Goal: Information Seeking & Learning: Check status

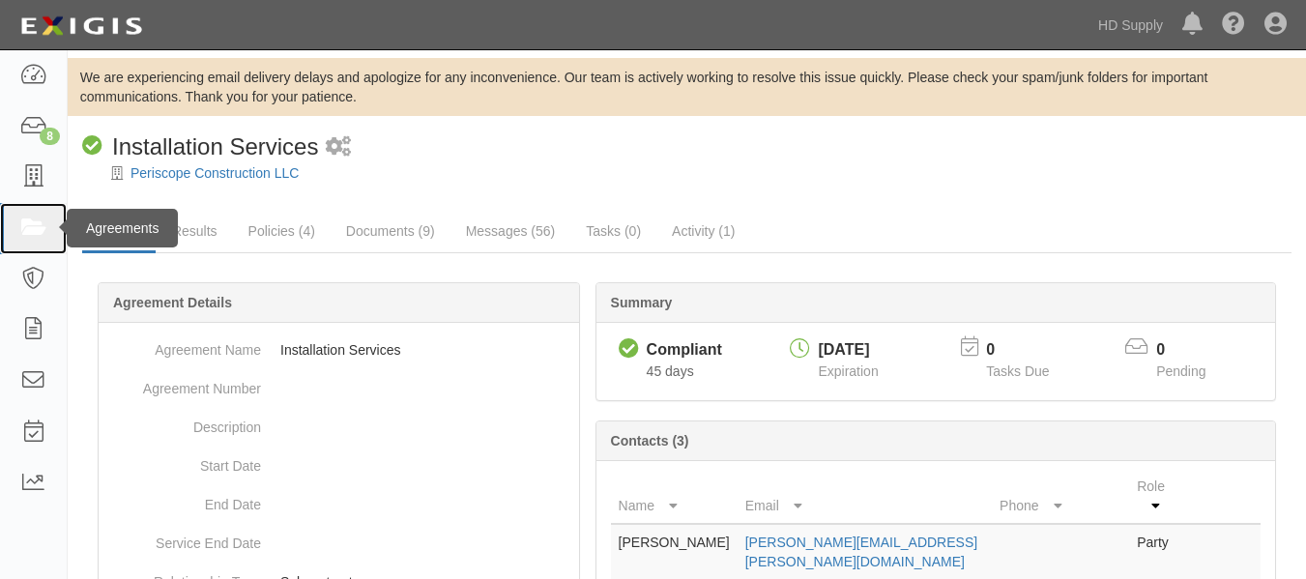
click at [34, 218] on icon at bounding box center [32, 228] width 27 height 22
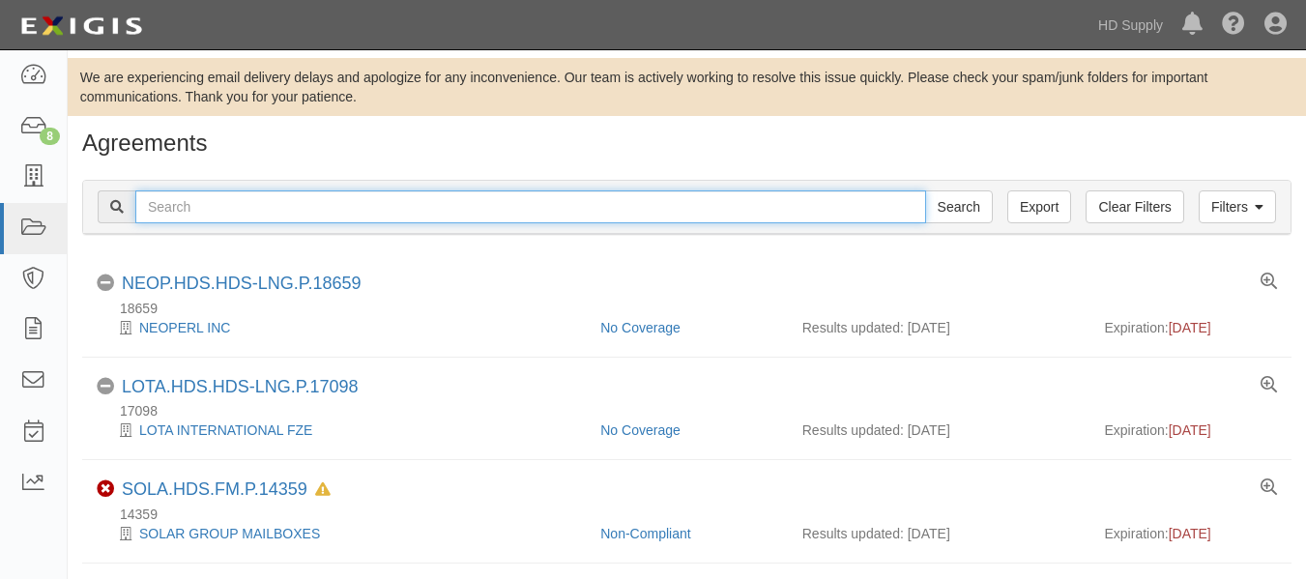
click at [216, 206] on input "text" at bounding box center [530, 206] width 790 height 33
paste input "[PERSON_NAME] Critical Services, LLC"
type input "[PERSON_NAME] Critical Services, LLC"
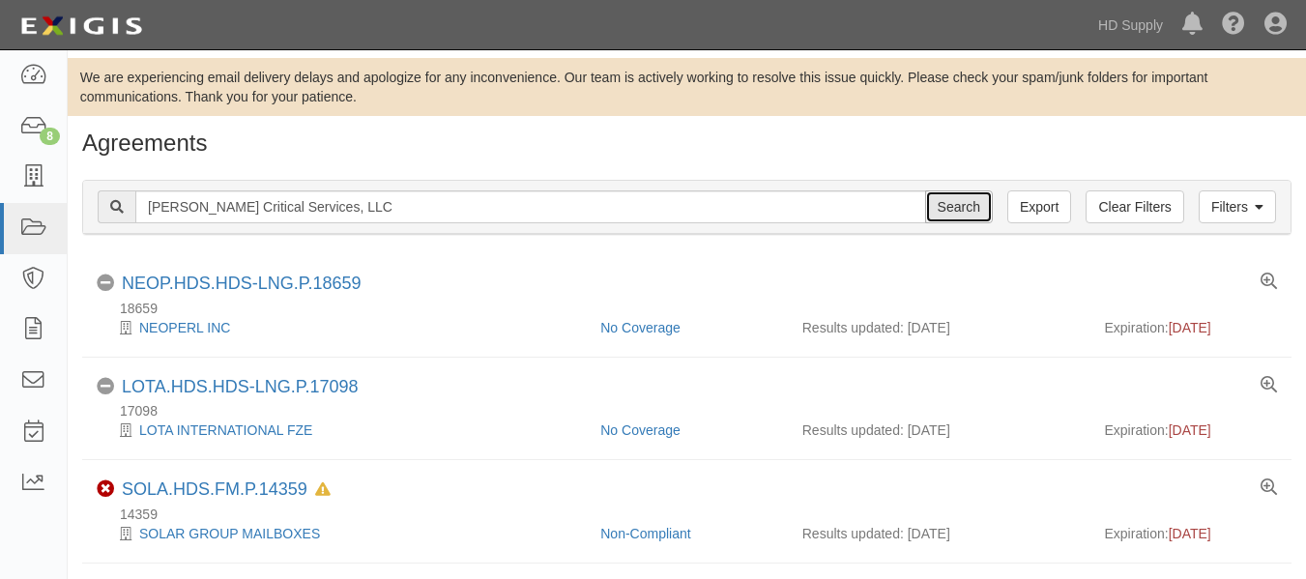
click at [951, 209] on input "Search" at bounding box center [959, 206] width 68 height 33
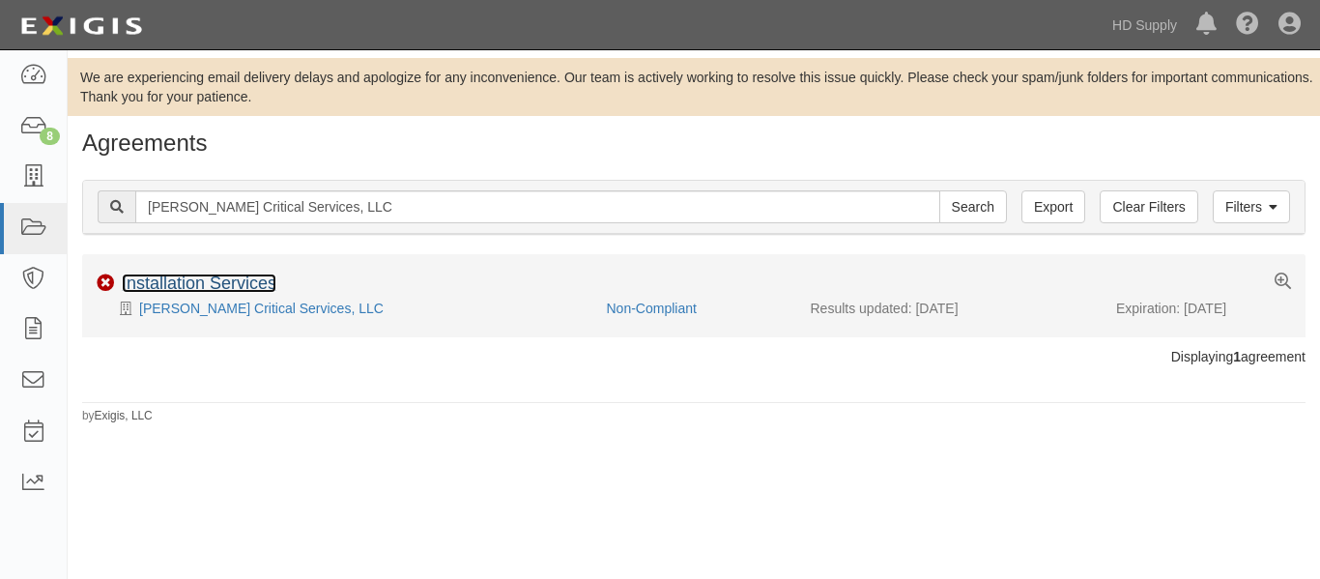
click at [209, 284] on link "Installation Services" at bounding box center [199, 282] width 155 height 19
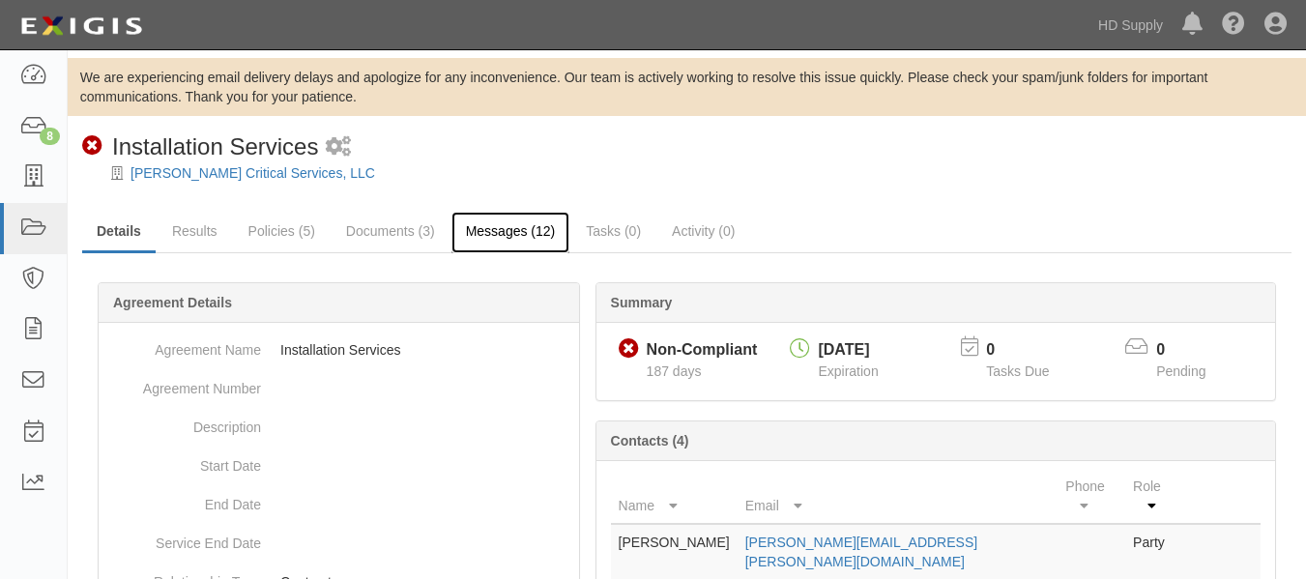
click at [486, 233] on link "Messages (12)" at bounding box center [510, 233] width 119 height 42
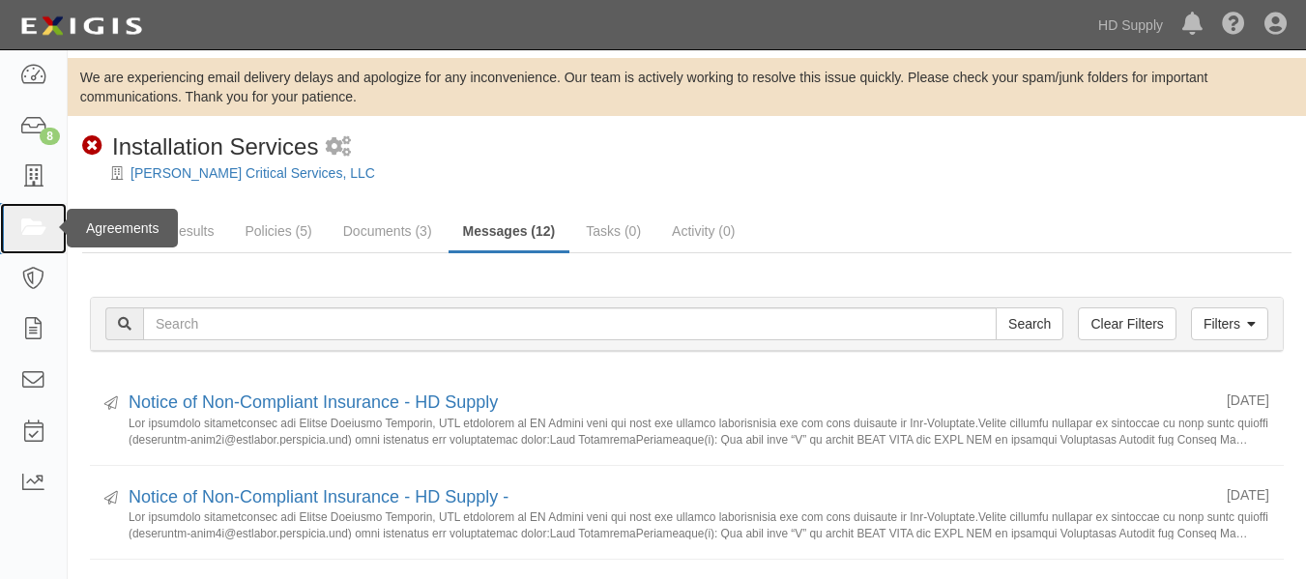
click at [37, 235] on icon at bounding box center [32, 228] width 27 height 22
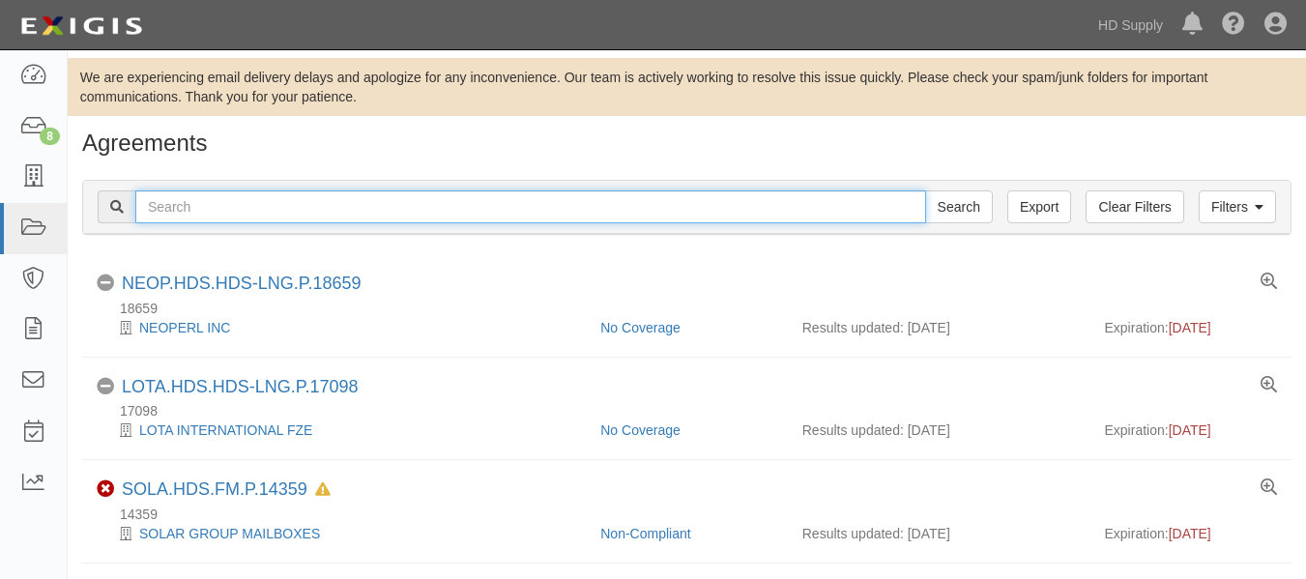
click at [365, 218] on input "text" at bounding box center [530, 206] width 790 height 33
type input "TNZ services LLC"
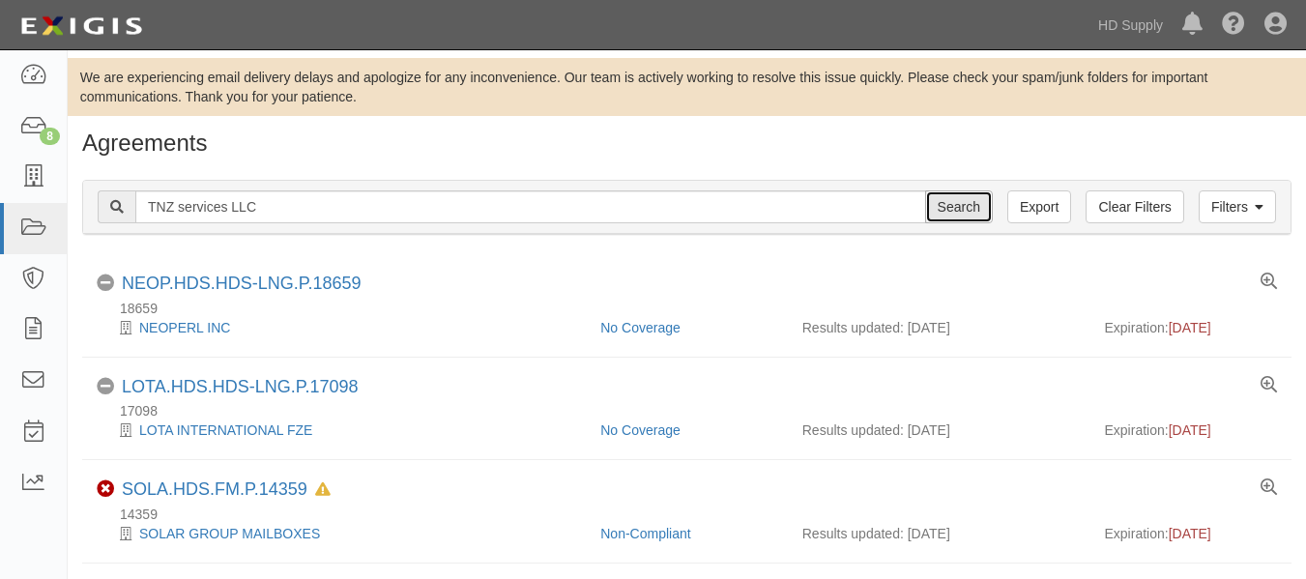
click at [951, 201] on input "Search" at bounding box center [959, 206] width 68 height 33
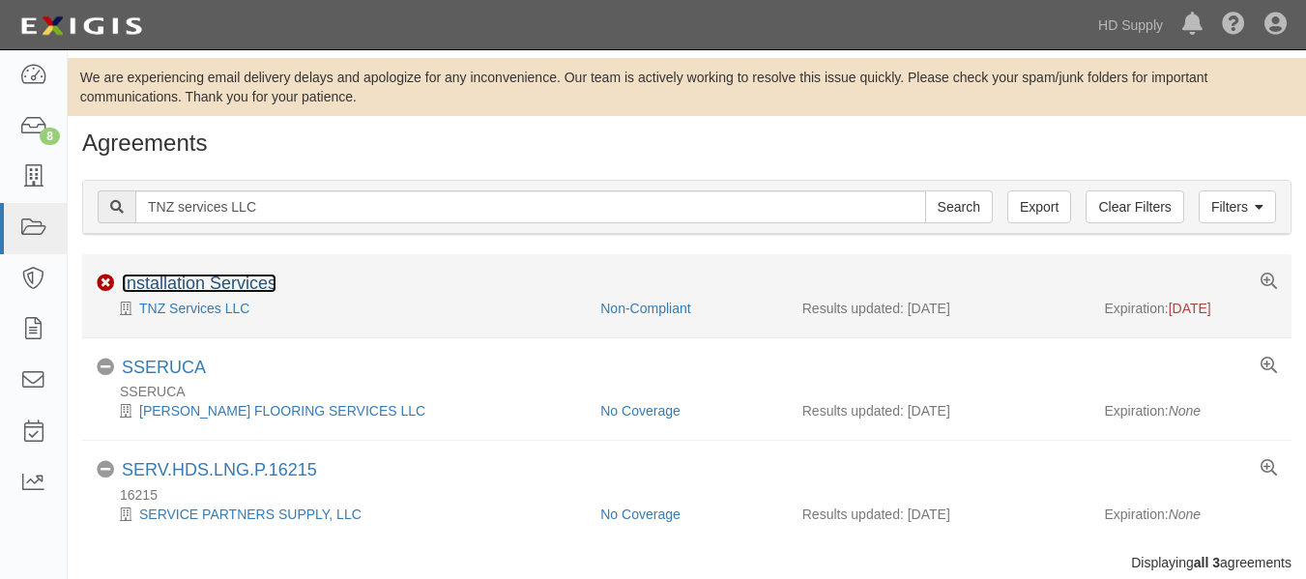
click at [254, 275] on link "Installation Services" at bounding box center [199, 282] width 155 height 19
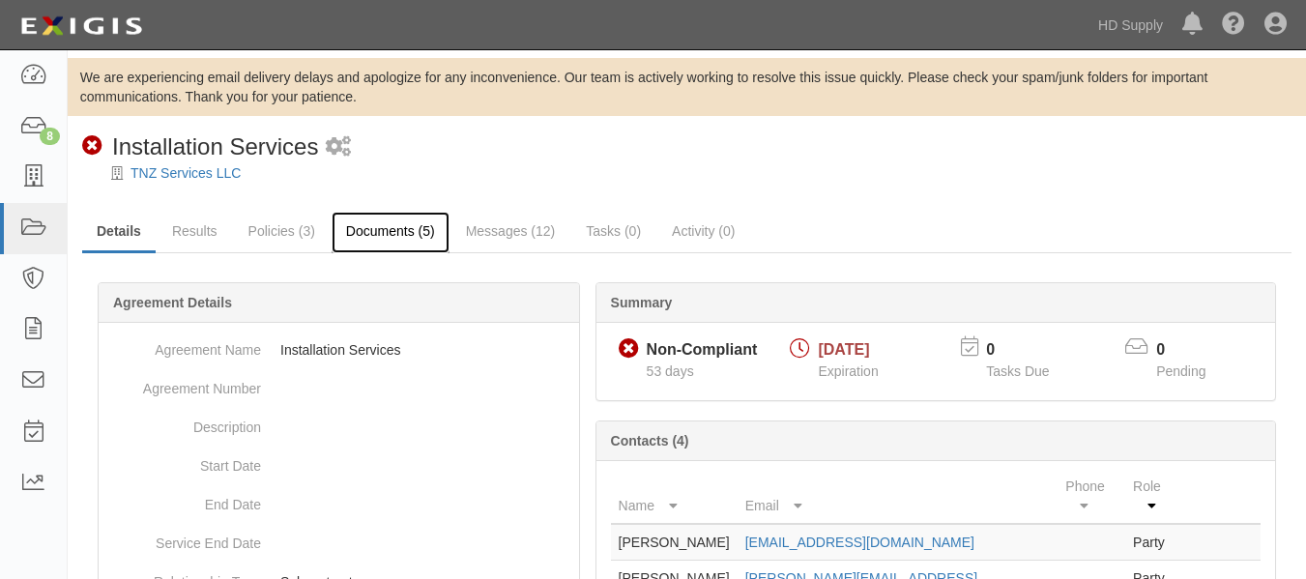
click at [365, 224] on link "Documents (5)" at bounding box center [390, 233] width 118 height 42
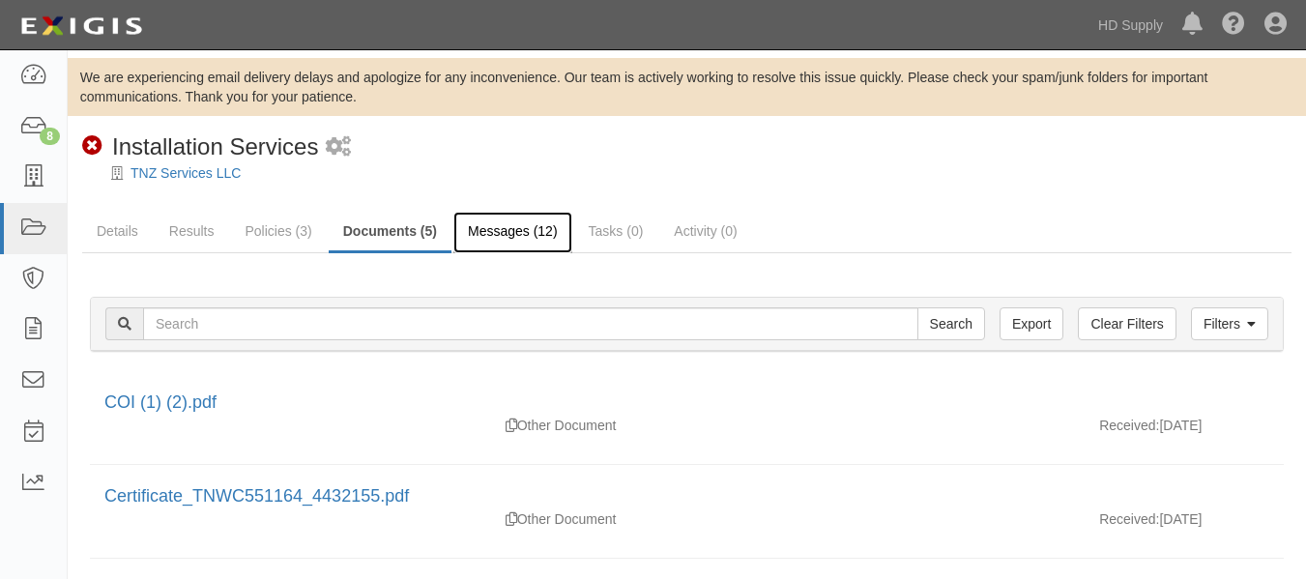
click at [497, 233] on link "Messages (12)" at bounding box center [512, 233] width 119 height 42
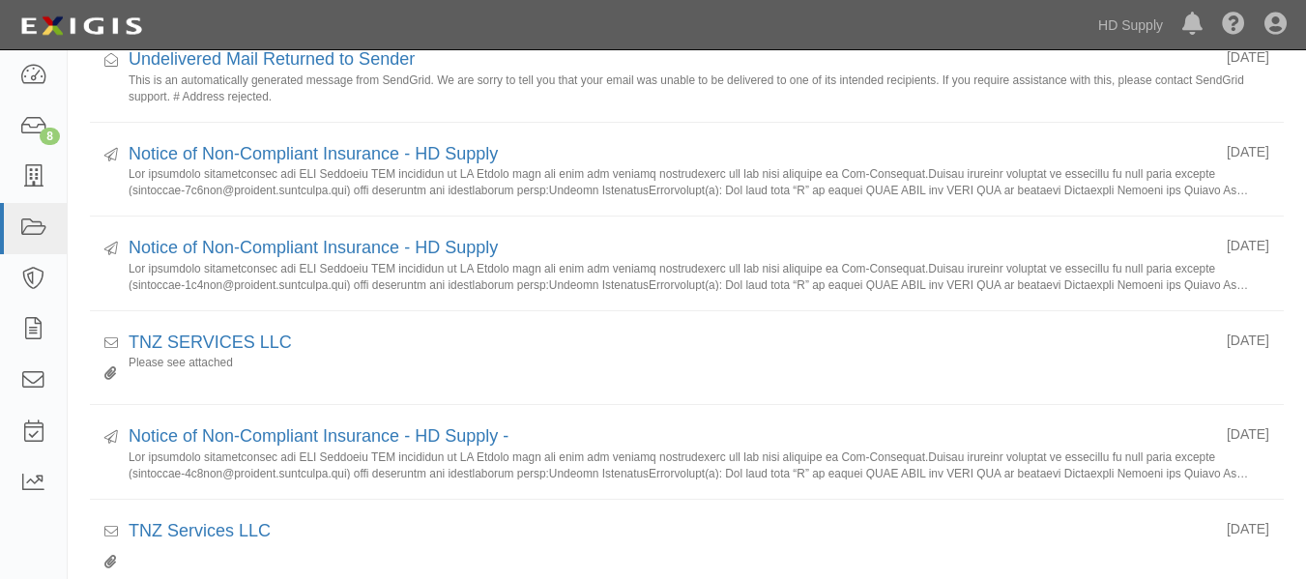
scroll to position [534, 0]
